Goal: Communication & Community: Answer question/provide support

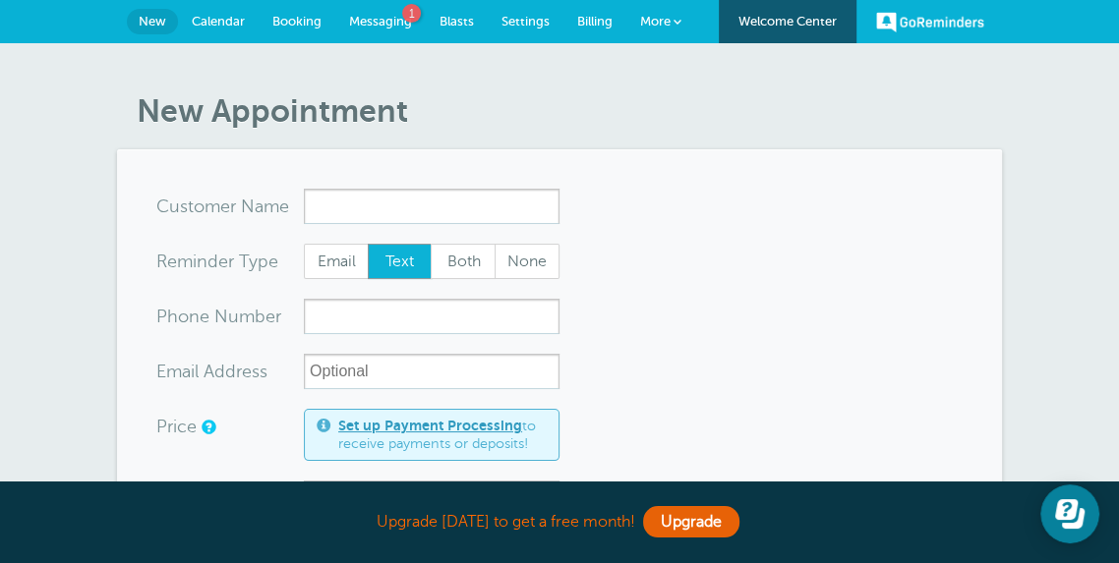
click at [591, 22] on span "Billing" at bounding box center [594, 21] width 35 height 15
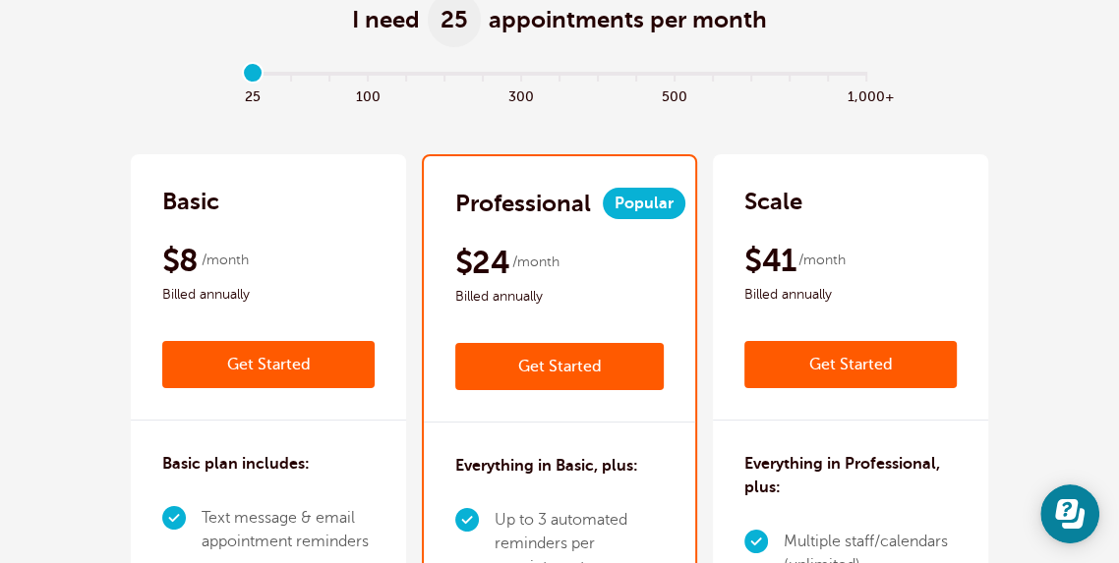
scroll to position [305, 0]
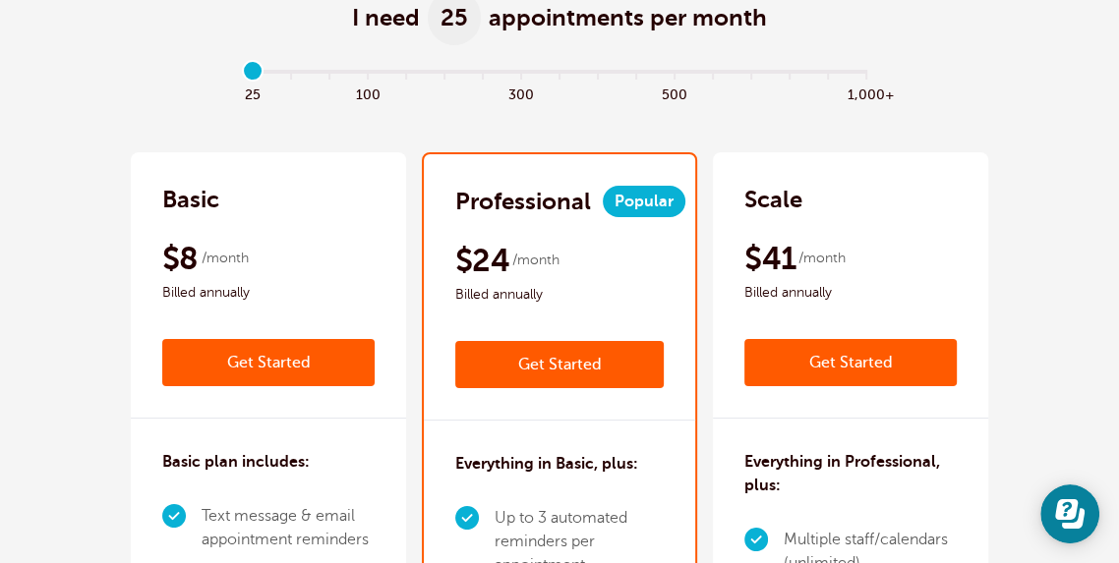
click at [307, 356] on link "Get Started" at bounding box center [268, 362] width 212 height 47
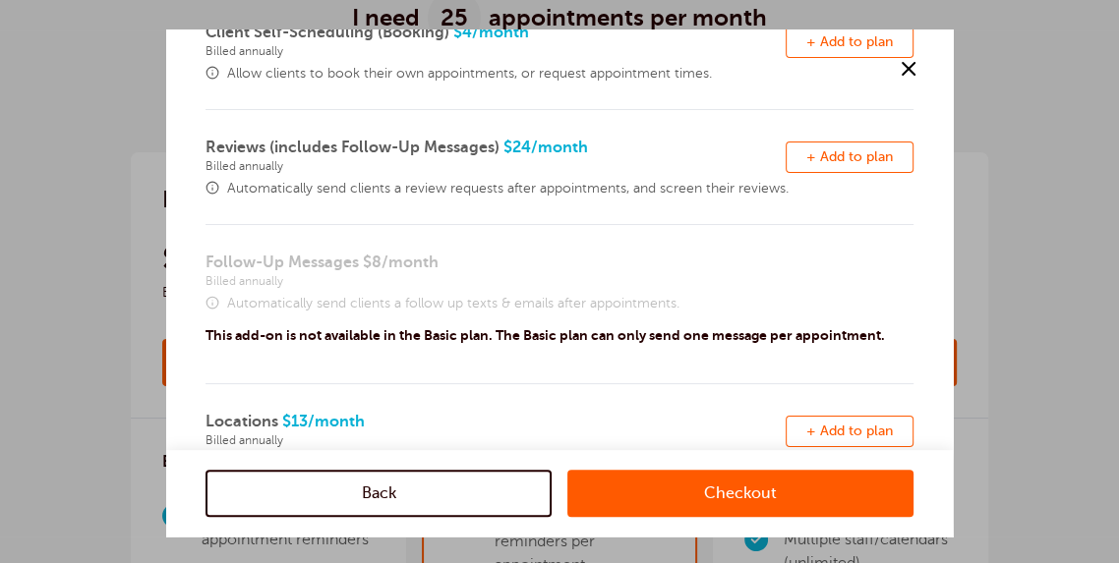
scroll to position [0, 0]
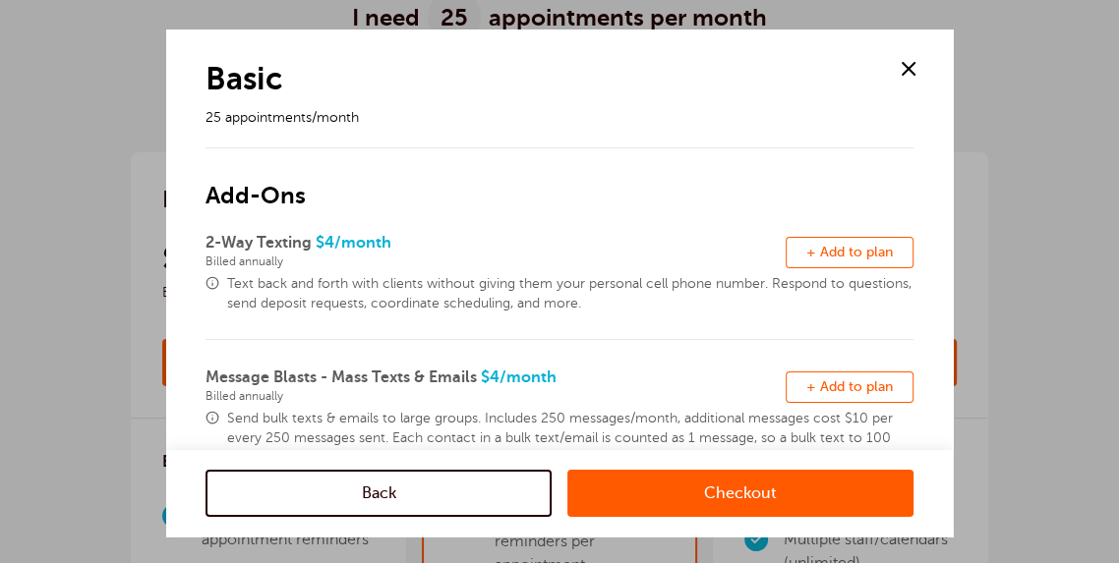
click at [651, 499] on link "Checkout" at bounding box center [740, 493] width 346 height 47
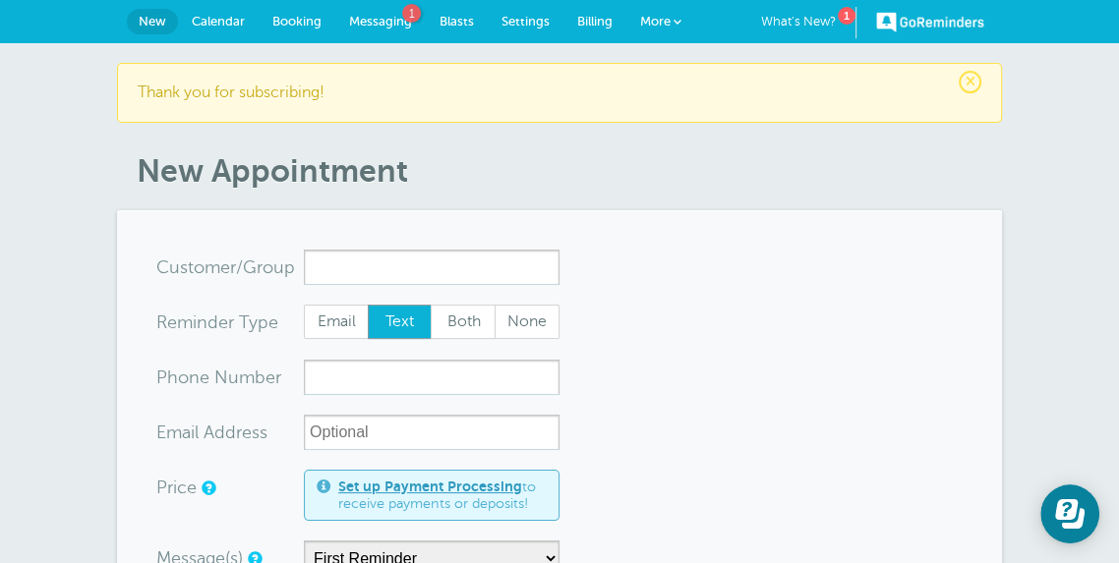
click at [239, 15] on span "Calendar" at bounding box center [218, 21] width 53 height 15
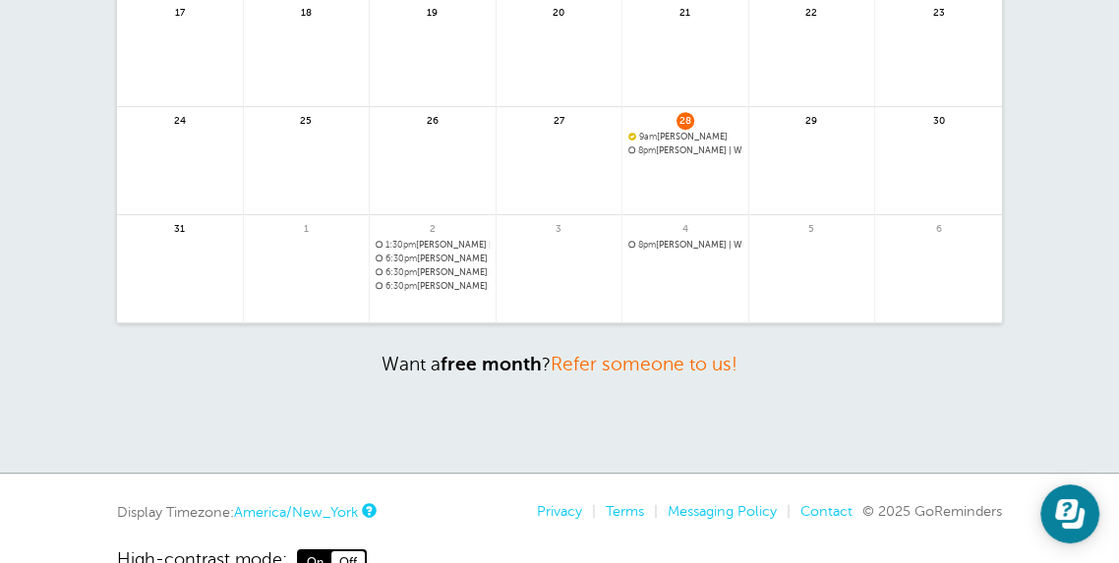
scroll to position [588, 0]
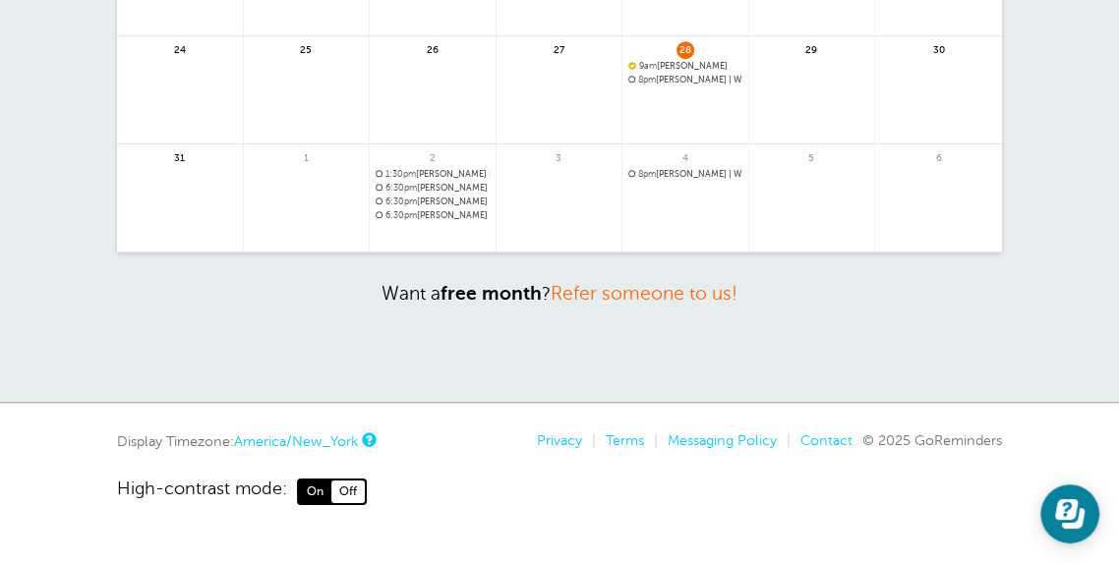
click at [360, 491] on span "Off" at bounding box center [347, 492] width 33 height 22
click at [320, 487] on span "On" at bounding box center [315, 492] width 32 height 22
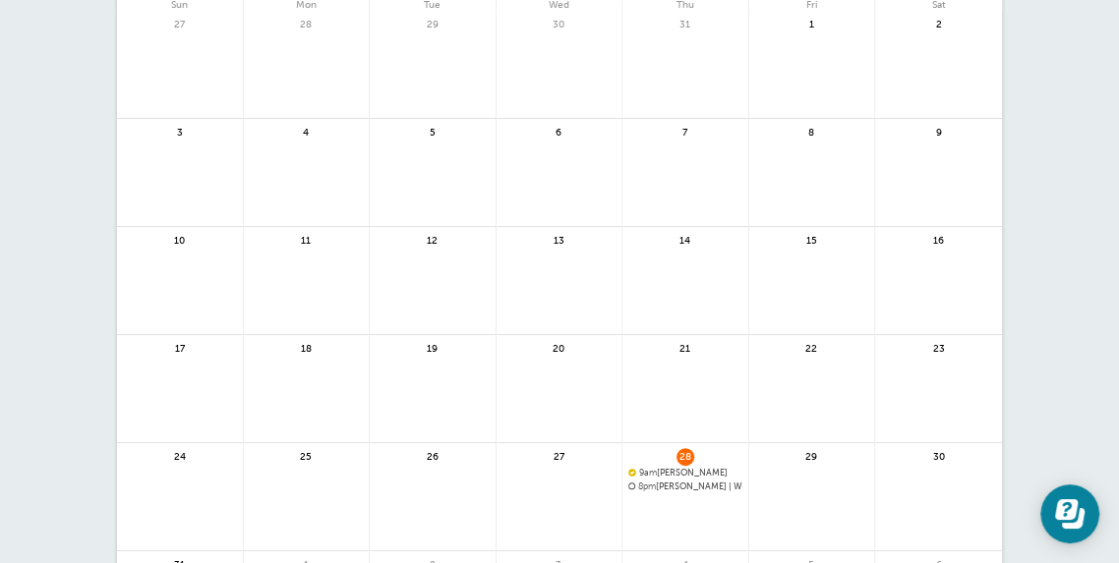
scroll to position [0, 0]
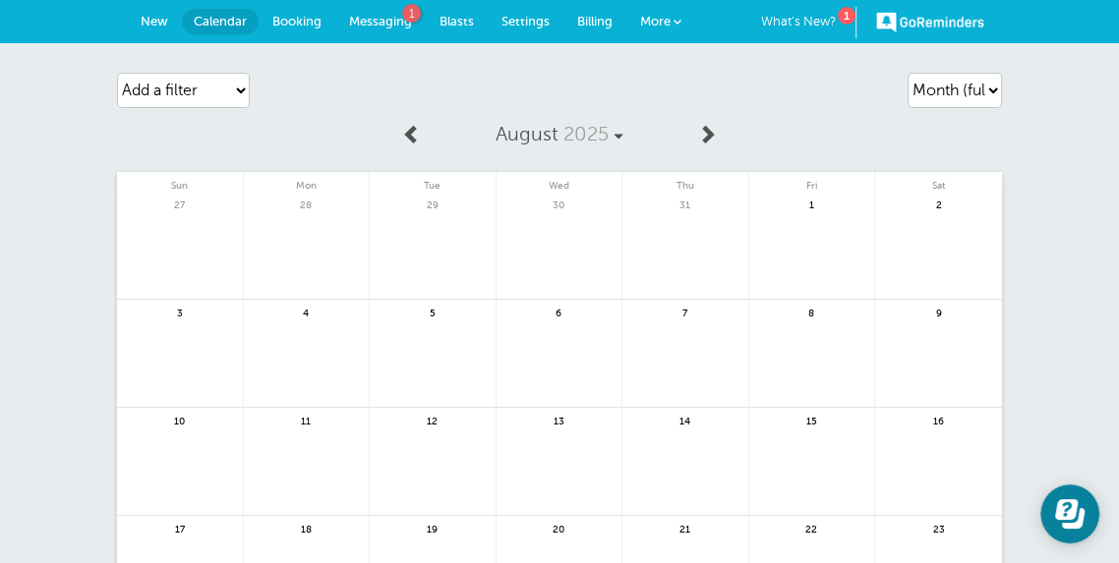
click at [411, 20] on span "1" at bounding box center [411, 13] width 19 height 19
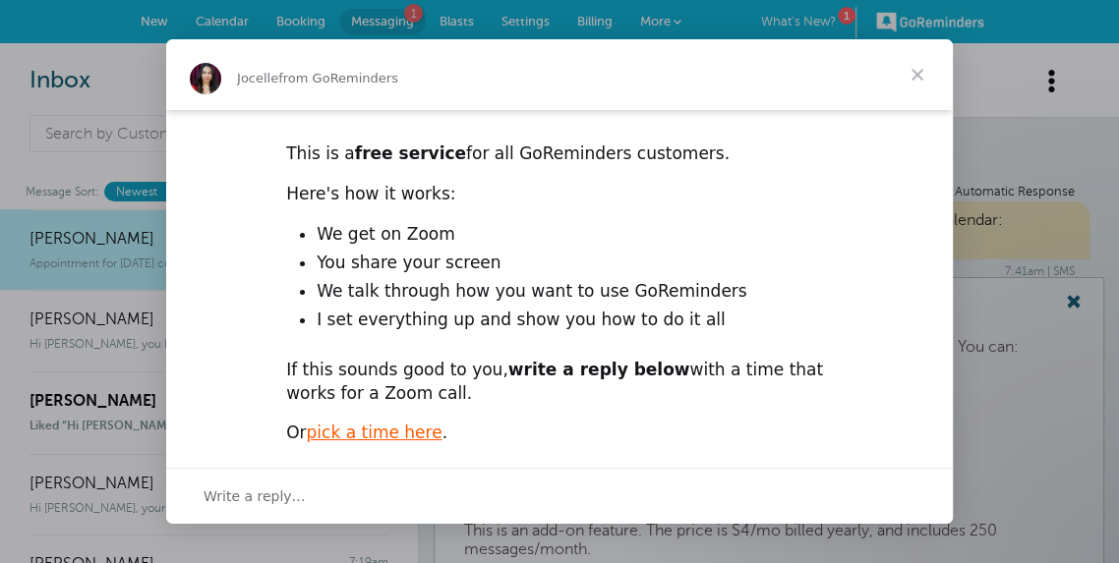
scroll to position [194, 0]
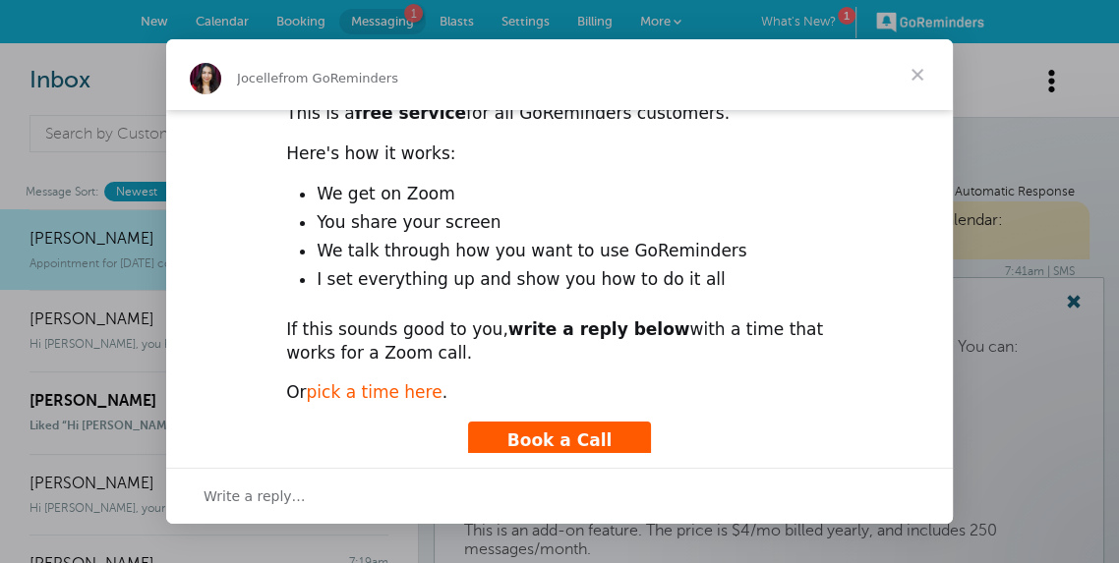
click at [414, 382] on link "pick a time here" at bounding box center [375, 392] width 136 height 20
click at [518, 431] on span "Book a Call" at bounding box center [559, 441] width 105 height 20
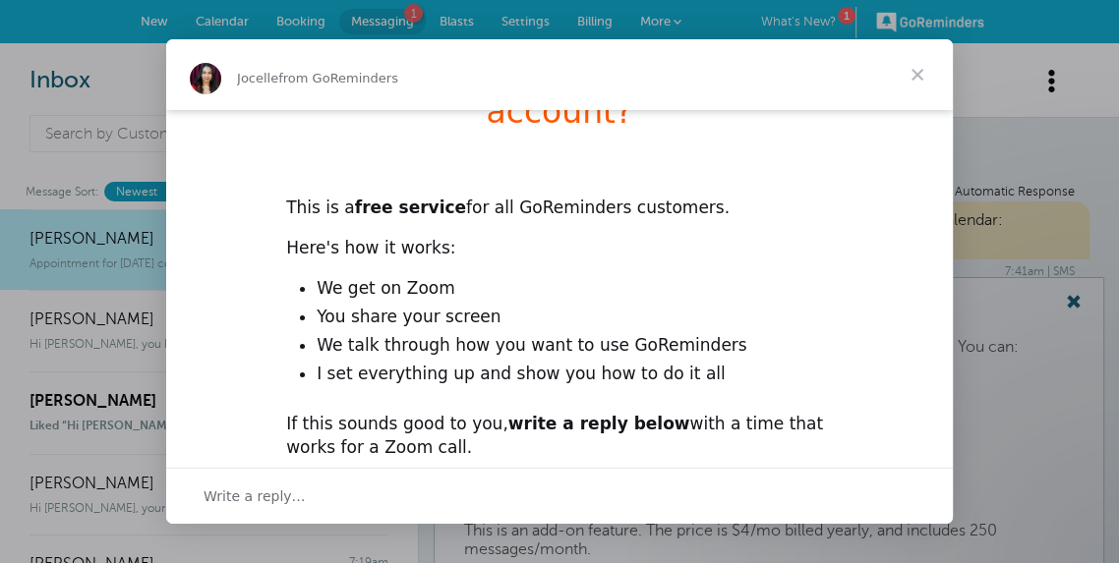
scroll to position [112, 0]
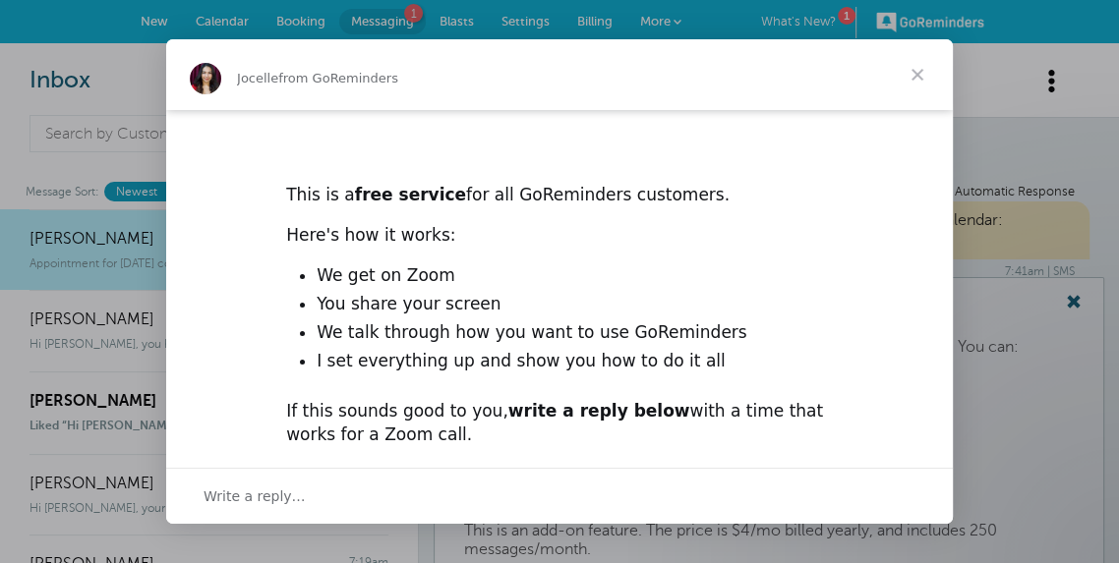
click at [332, 79] on span "from GoReminders" at bounding box center [338, 78] width 120 height 15
click at [282, 484] on span "Write a reply…" at bounding box center [254, 497] width 102 height 26
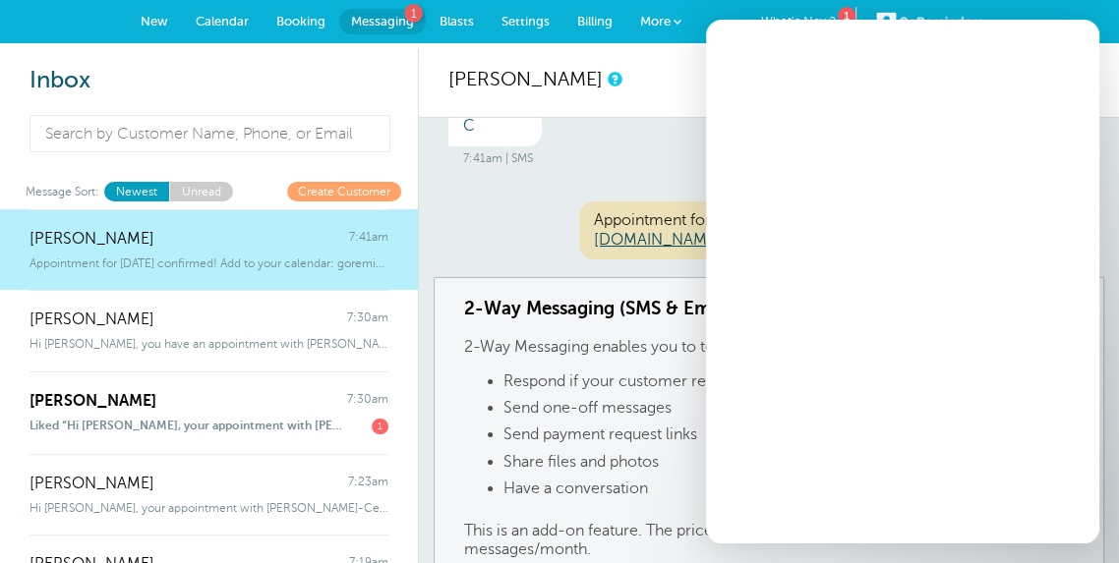
scroll to position [0, 0]
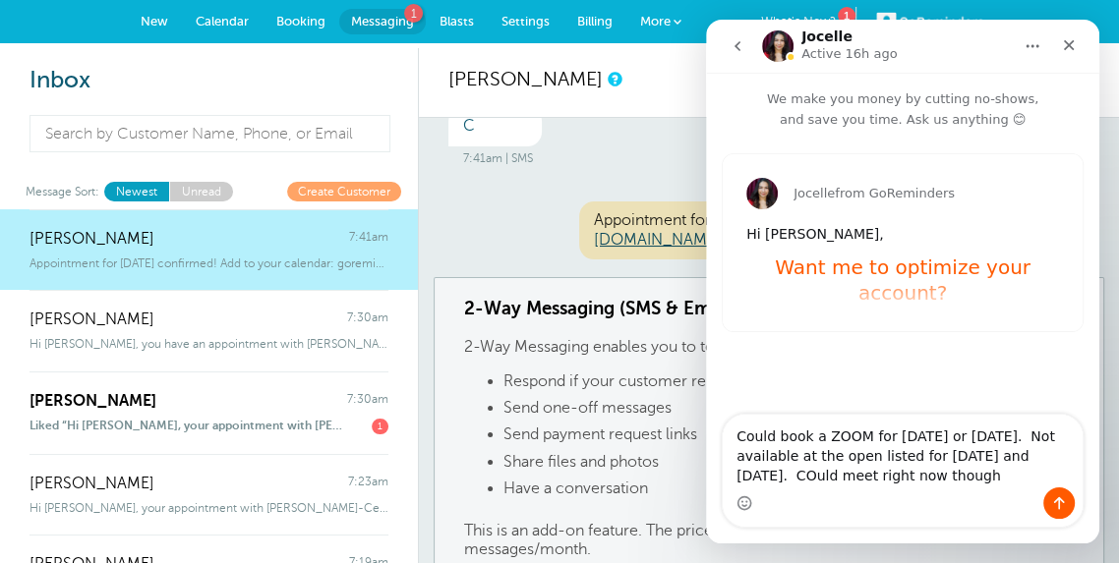
click at [826, 474] on textarea "Could book a ZOOM for next Monday or Wednesday. Not available at the open liste…" at bounding box center [903, 451] width 360 height 73
type textarea "Could book a ZOOM for [DATE] or [DATE]. Not available at the open listed for [D…"
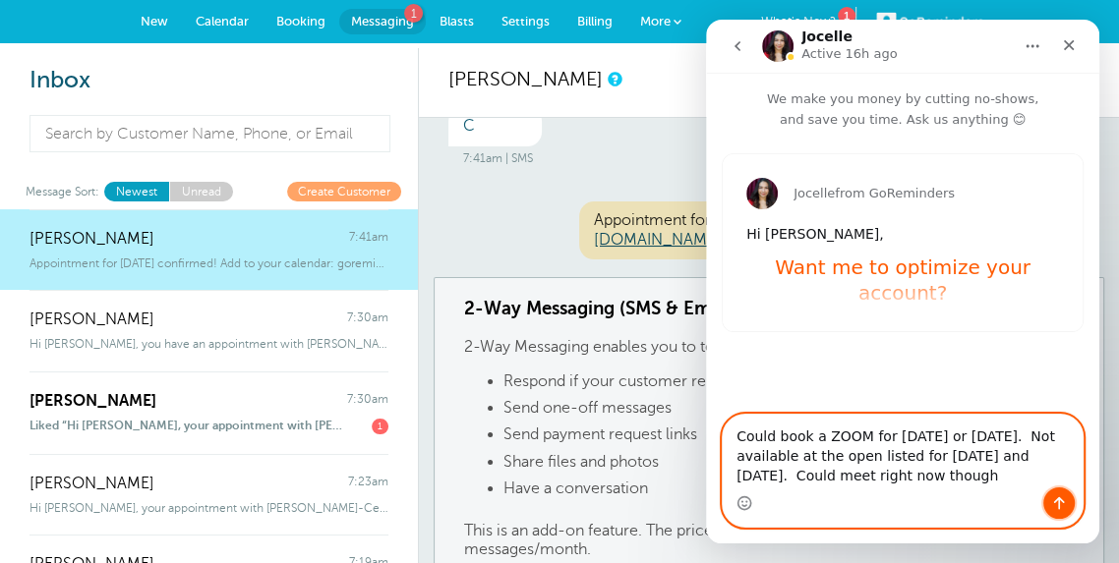
click at [1049, 508] on button "Send a message…" at bounding box center [1058, 503] width 31 height 31
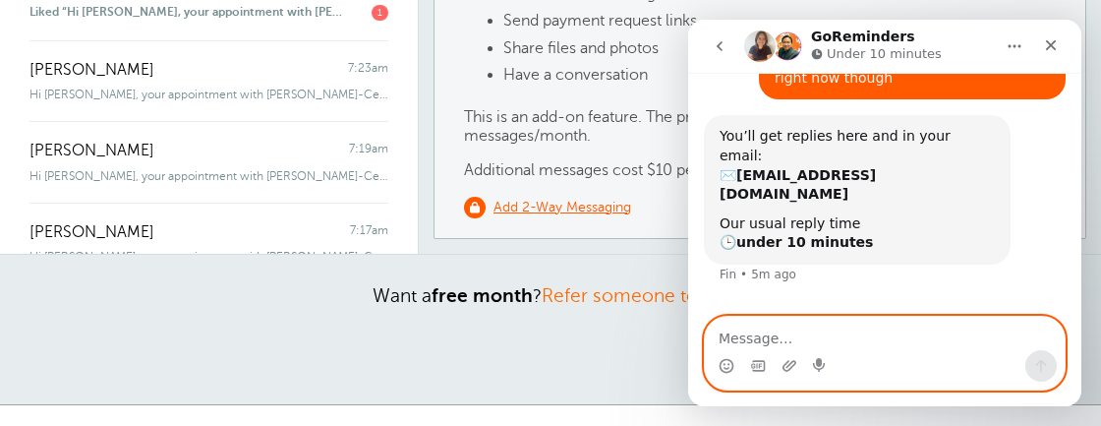
scroll to position [352, 0]
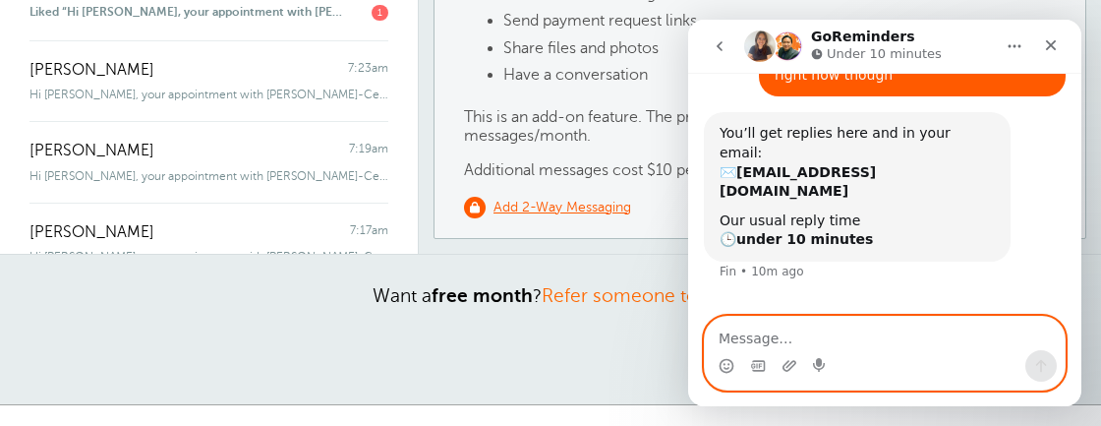
click at [930, 341] on textarea "Message…" at bounding box center [885, 333] width 360 height 33
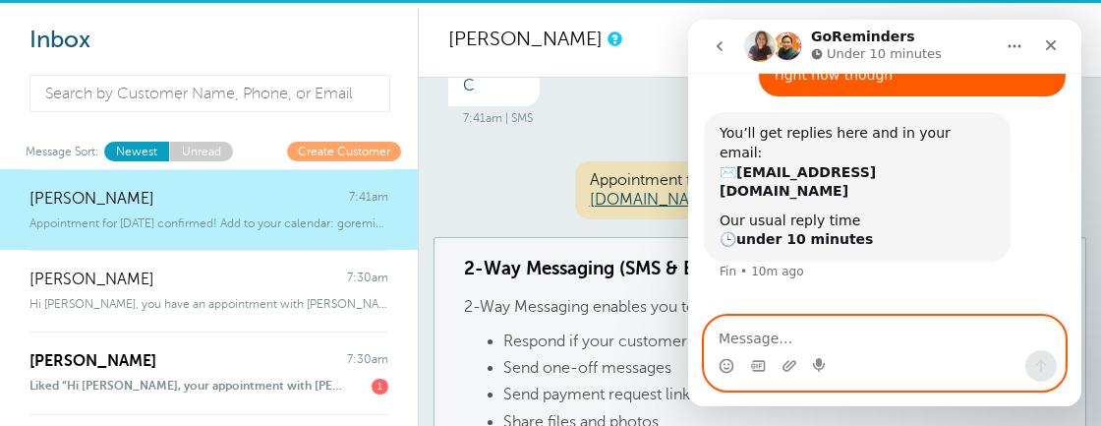
scroll to position [42, 0]
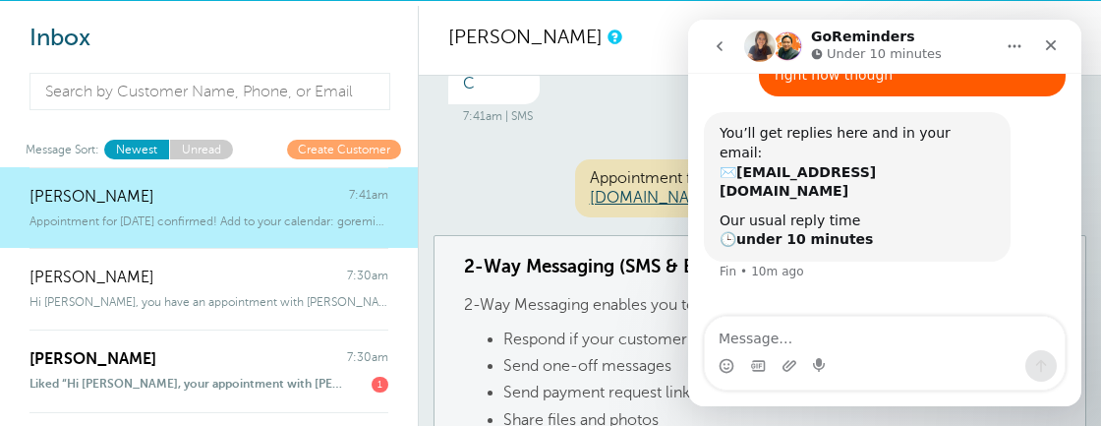
click at [724, 51] on icon "go back" at bounding box center [720, 46] width 16 height 16
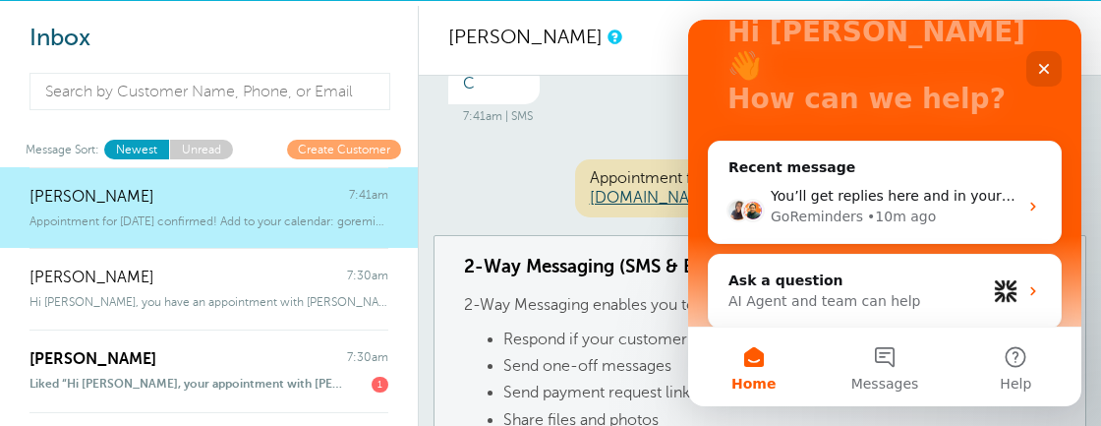
scroll to position [128, 0]
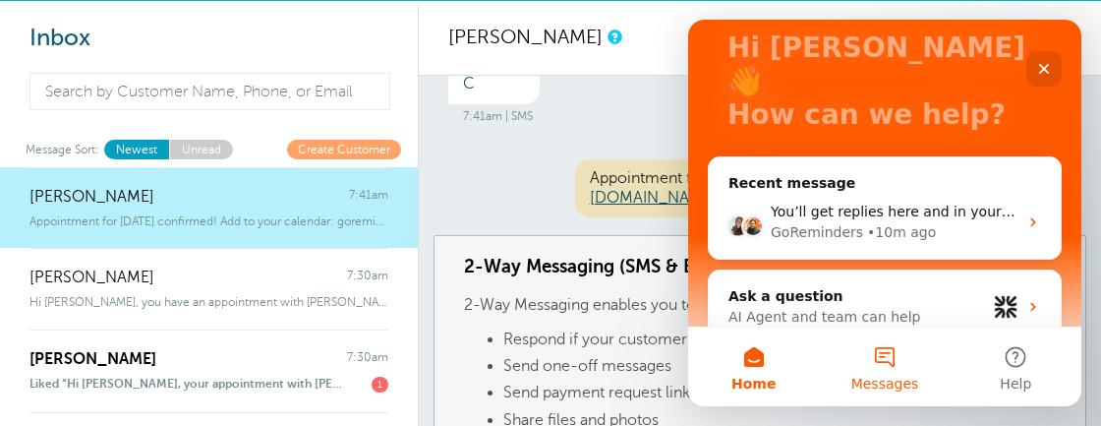
click at [890, 373] on button "Messages" at bounding box center [884, 366] width 131 height 79
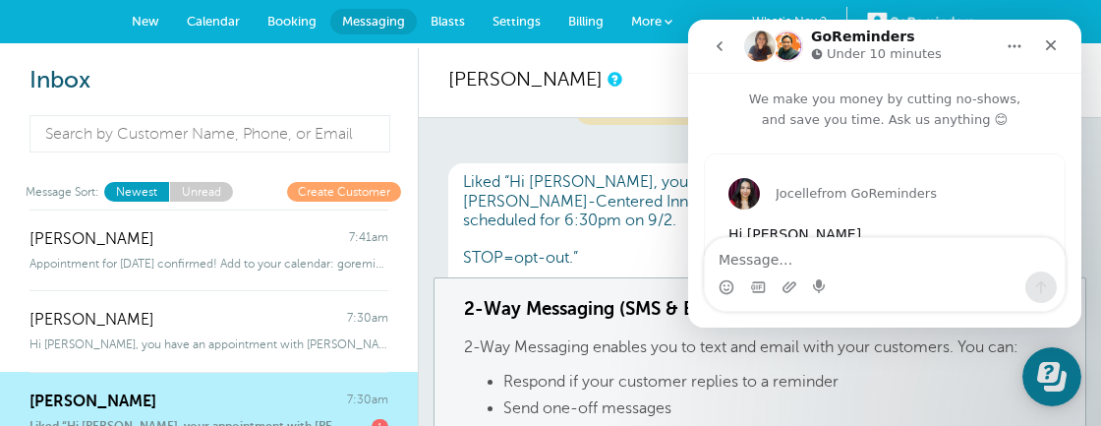
scroll to position [431, 0]
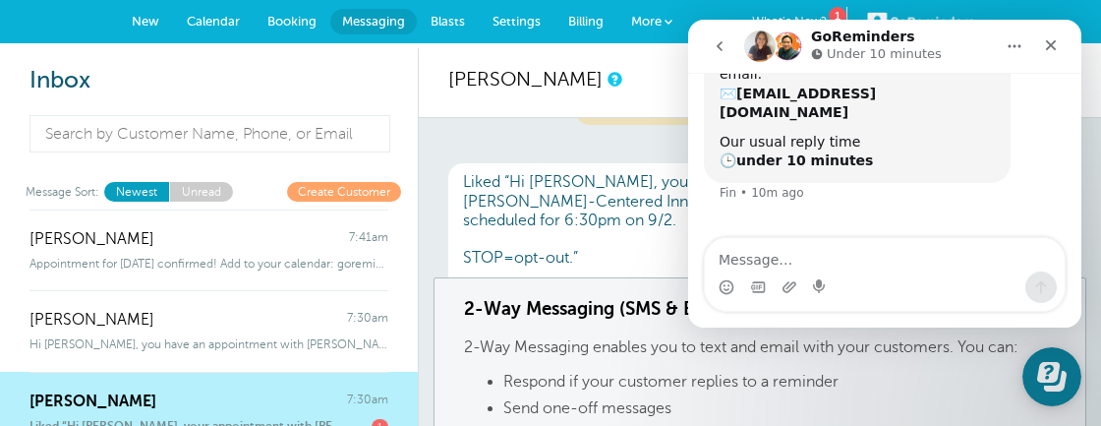
click at [944, 142] on div "You’ll get replies here and in your email: ✉️ [EMAIL_ADDRESS][DOMAIN_NAME] Our …" at bounding box center [857, 107] width 307 height 149
